Goal: Information Seeking & Learning: Learn about a topic

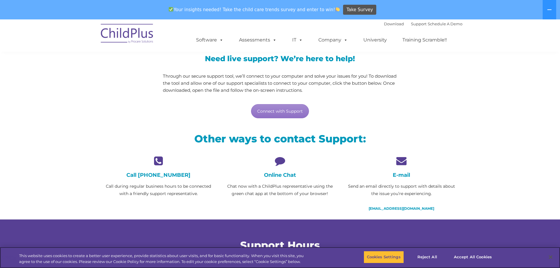
scroll to position [59, 0]
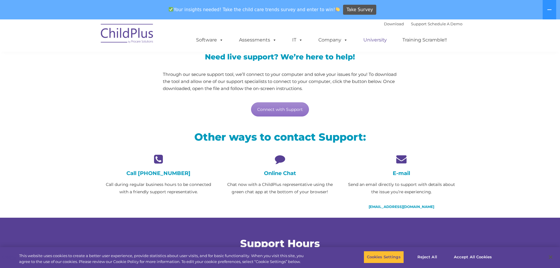
click at [374, 41] on link "University" at bounding box center [374, 40] width 35 height 12
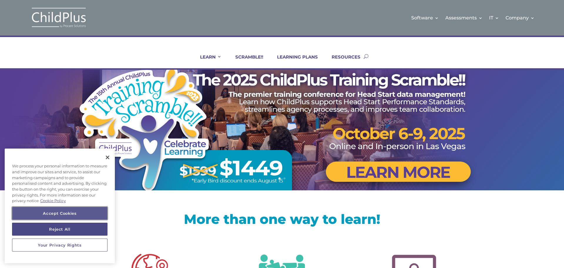
click at [66, 212] on button "Accept Cookies" at bounding box center [60, 213] width 96 height 13
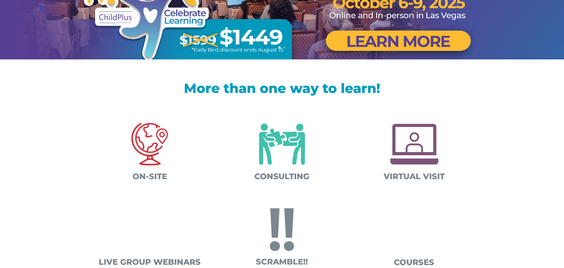
scroll to position [165, 0]
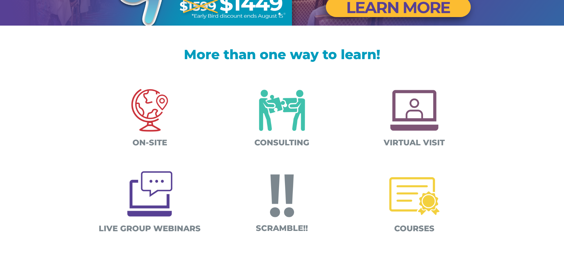
click at [407, 123] on img at bounding box center [414, 110] width 61 height 61
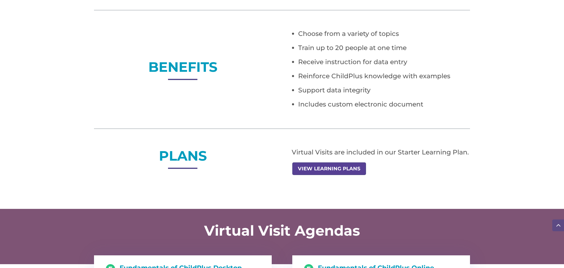
scroll to position [400, 0]
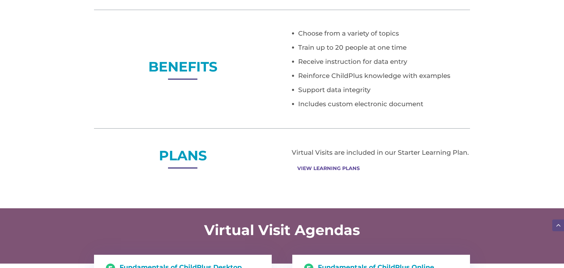
click at [342, 167] on link "VIEW LEARNING PLANS" at bounding box center [328, 168] width 73 height 11
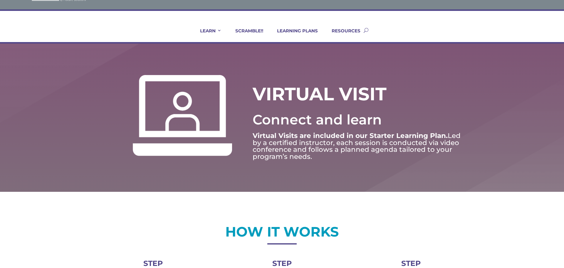
scroll to position [0, 0]
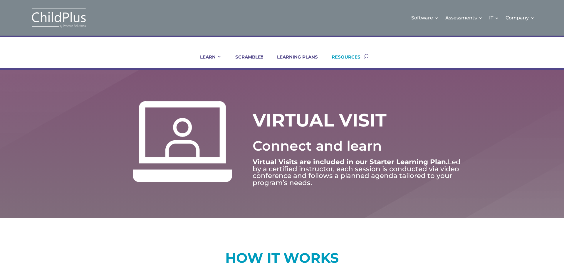
click at [346, 56] on link "RESOURCES" at bounding box center [342, 61] width 36 height 14
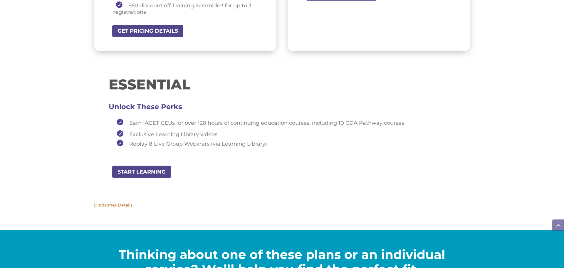
scroll to position [611, 0]
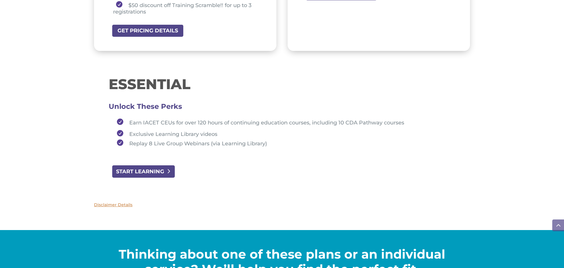
click at [138, 169] on link "START LEARNING" at bounding box center [144, 171] width 64 height 13
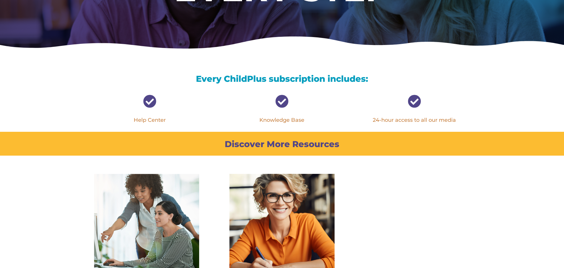
scroll to position [165, 0]
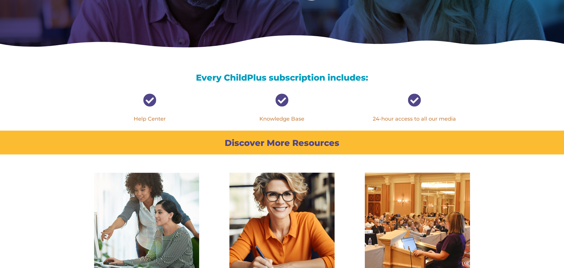
click at [283, 119] on link "Knowledge Base" at bounding box center [281, 118] width 45 height 6
